Goal: Information Seeking & Learning: Learn about a topic

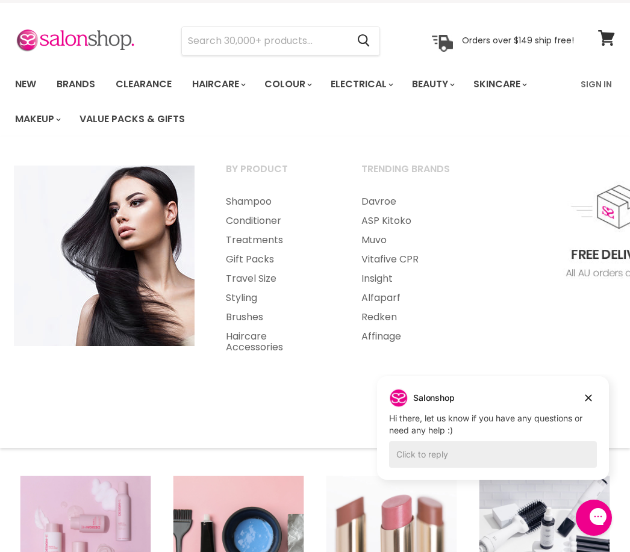
click at [251, 341] on link "Haircare Accessories" at bounding box center [277, 342] width 133 height 30
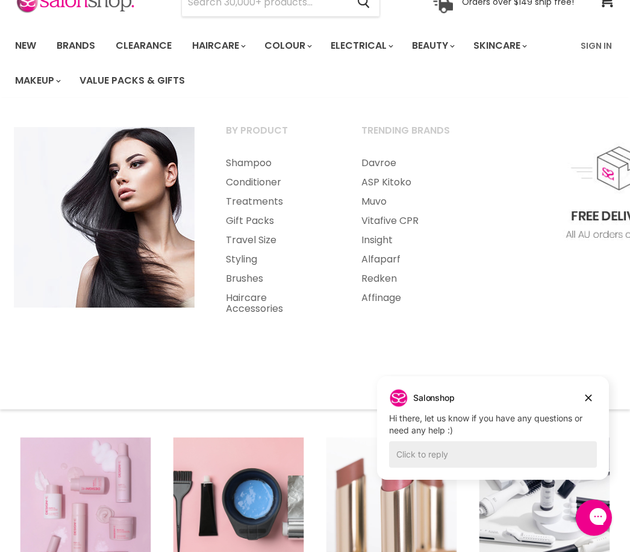
click at [255, 277] on link "Brushes" at bounding box center [277, 278] width 133 height 19
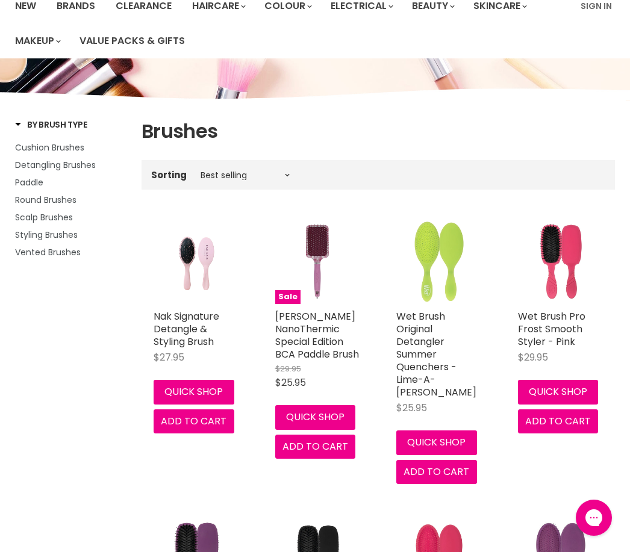
scroll to position [114, 0]
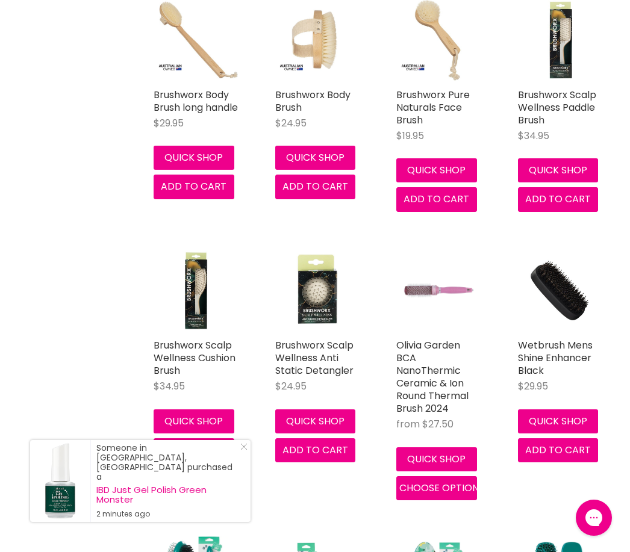
scroll to position [3103, 0]
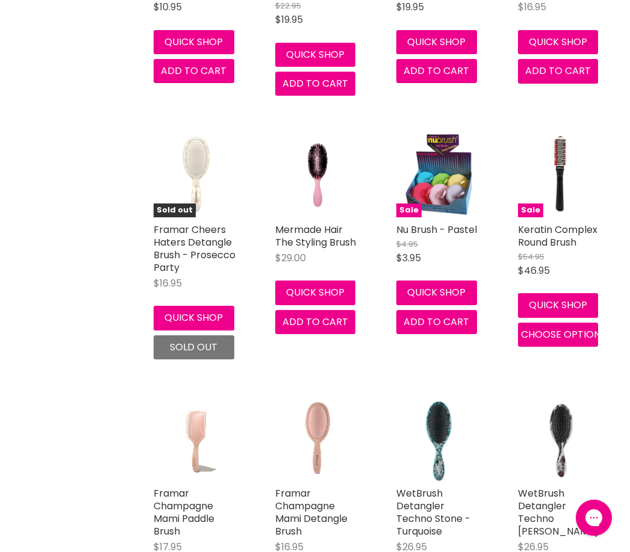
scroll to position [9136, 0]
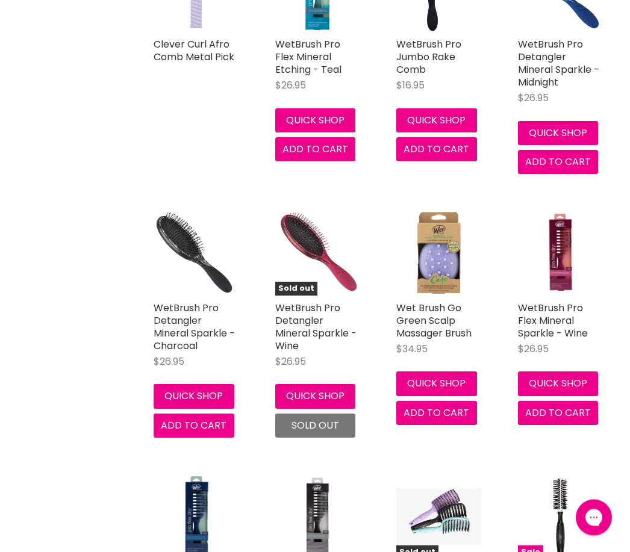
scroll to position [10646, 0]
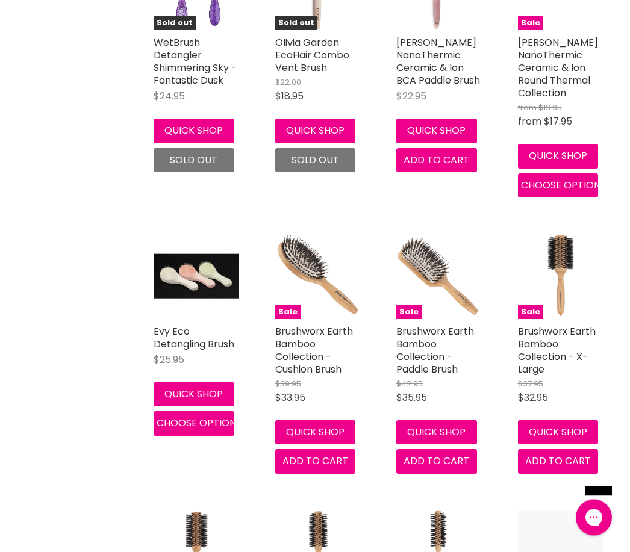
scroll to position [15687, 0]
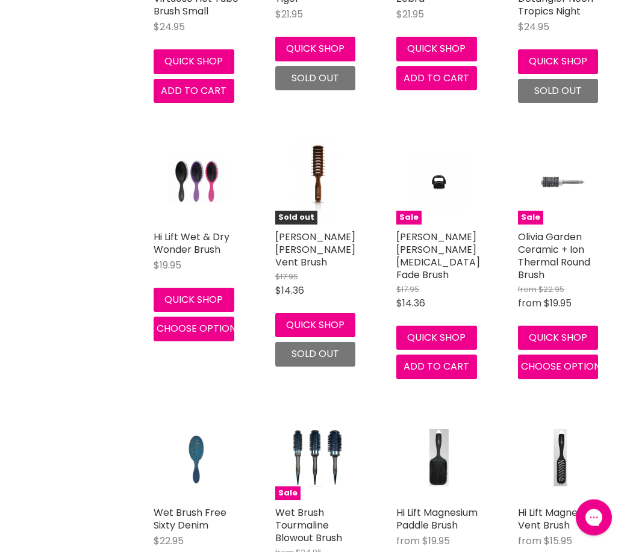
scroll to position [17947, 0]
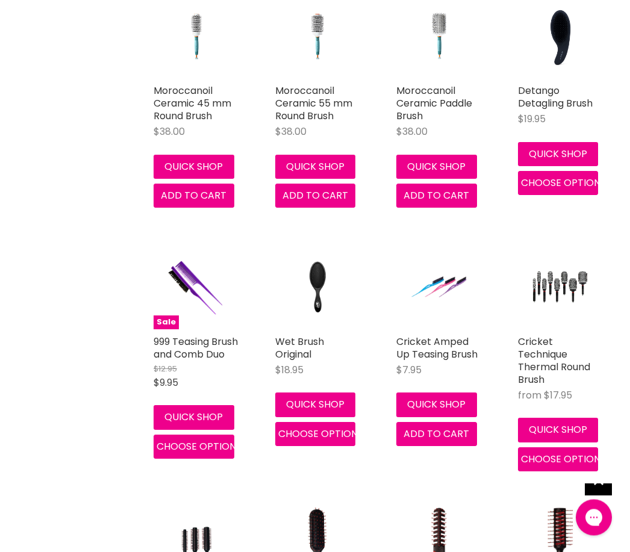
scroll to position [20478, 0]
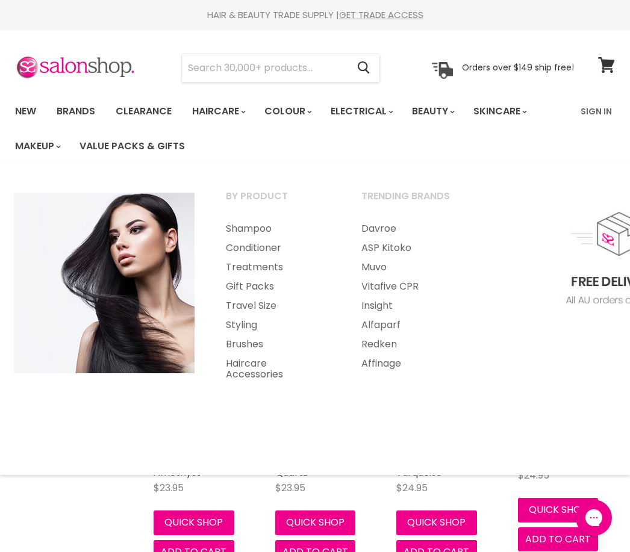
click at [266, 267] on link "Treatments" at bounding box center [277, 267] width 133 height 19
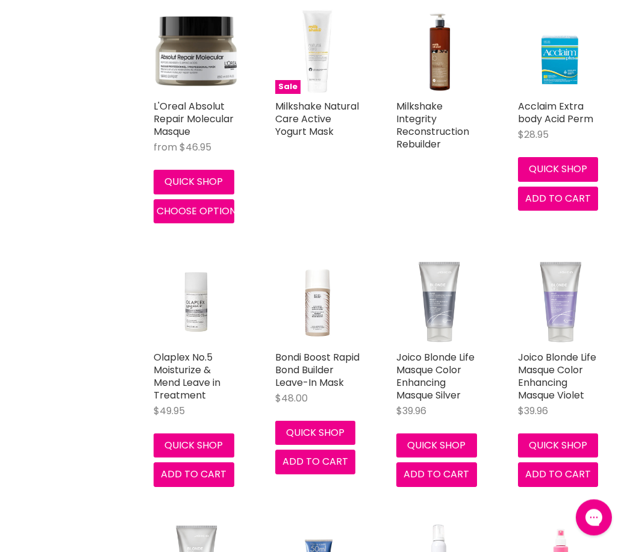
scroll to position [3881, 0]
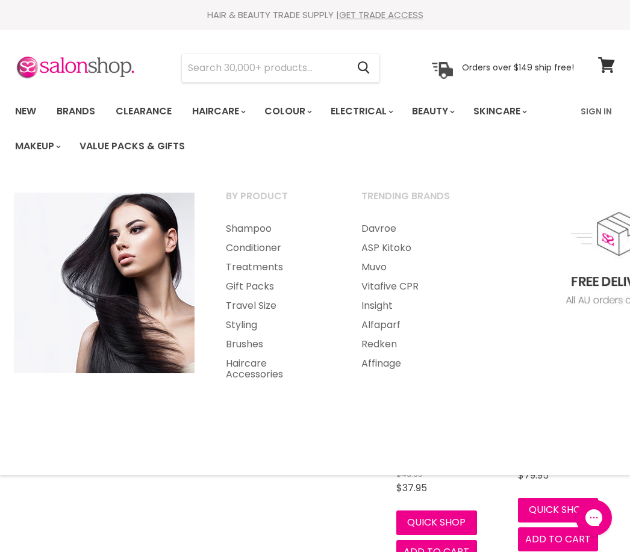
click at [258, 229] on link "Shampoo" at bounding box center [277, 228] width 133 height 19
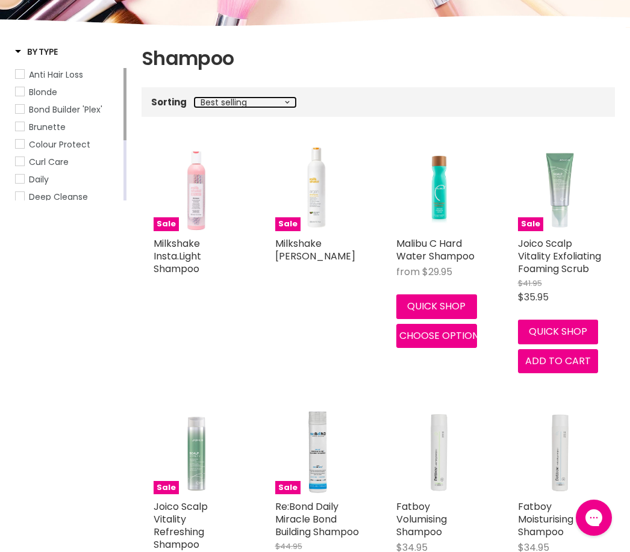
click at [285, 100] on select "Best selling Featured Price, low to high Price, high to low Alphabetically, A-Z…" at bounding box center [245, 103] width 101 height 10
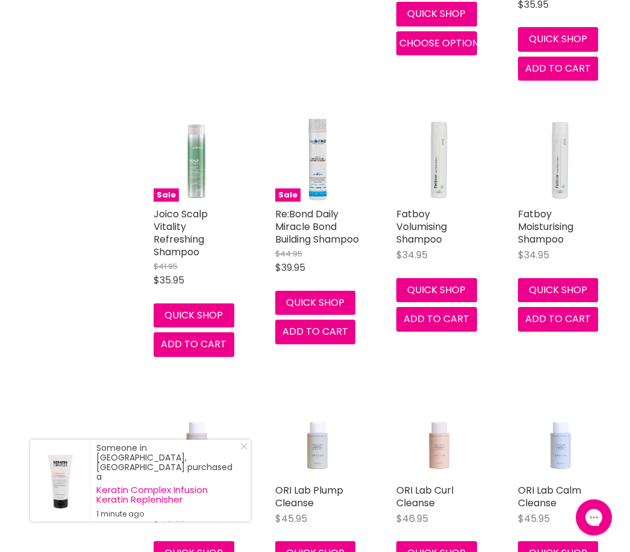
scroll to position [471, 0]
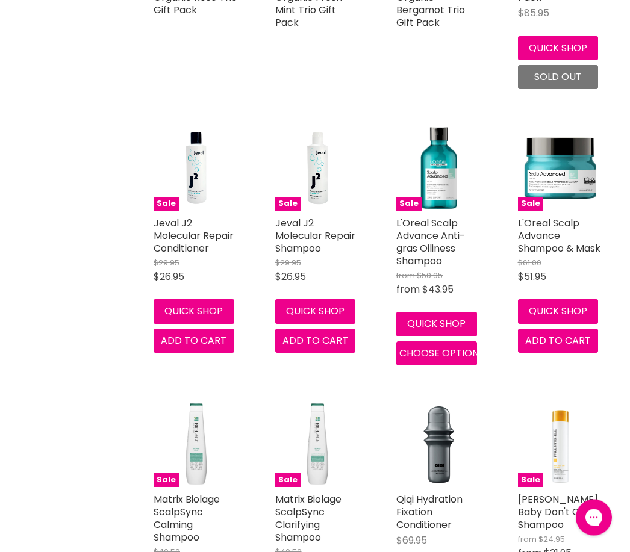
scroll to position [8239, 0]
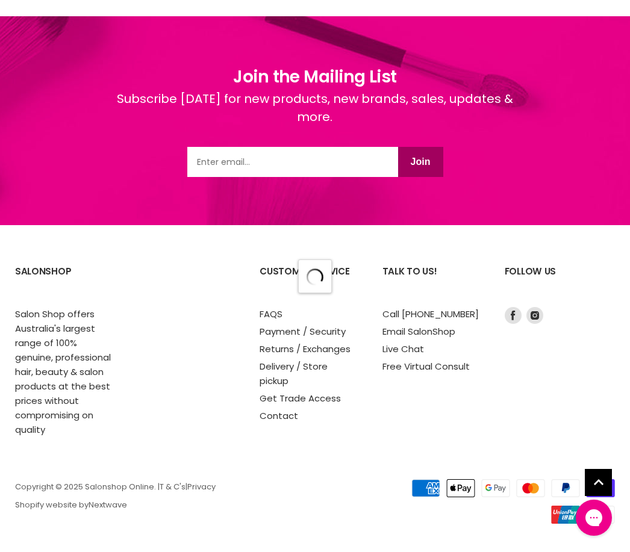
scroll to position [3727, 0]
